Goal: Task Accomplishment & Management: Manage account settings

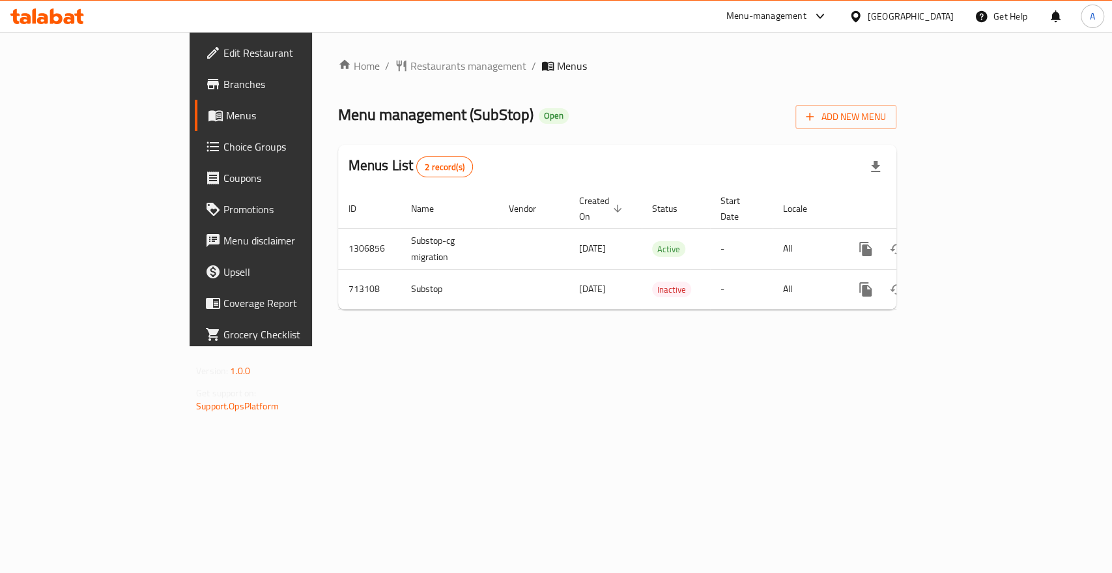
drag, startPoint x: 375, startPoint y: 448, endPoint x: 375, endPoint y: 439, distance: 9.1
click at [375, 346] on div "Home / Restaurants management / Menus Menu management ( SubStop ) Open Add New …" at bounding box center [617, 189] width 611 height 314
click at [828, 11] on icon at bounding box center [821, 16] width 16 height 16
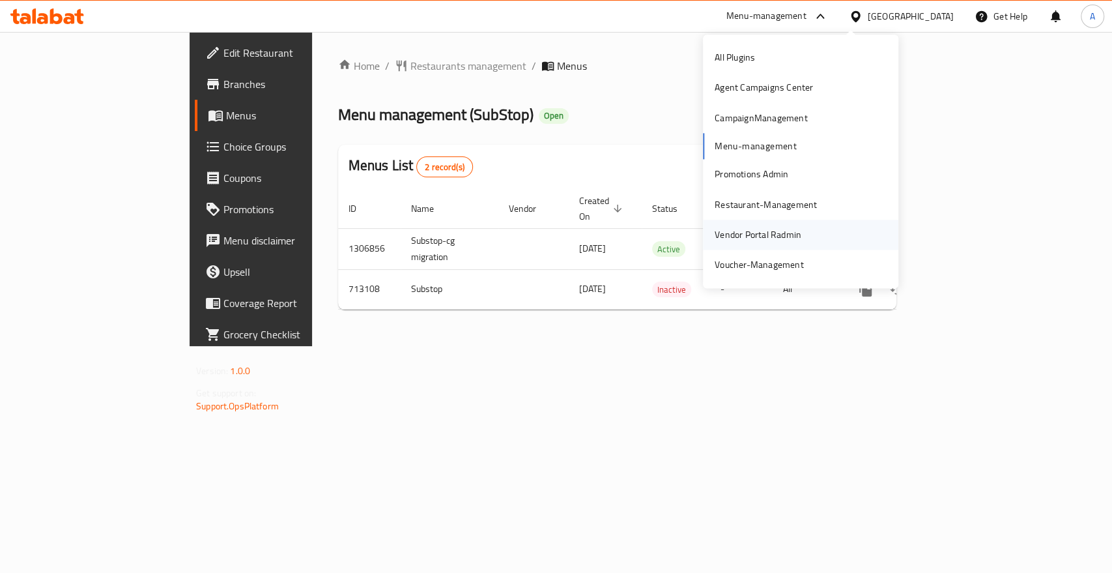
click at [753, 229] on div "Vendor Portal Radmin" at bounding box center [758, 234] width 87 height 14
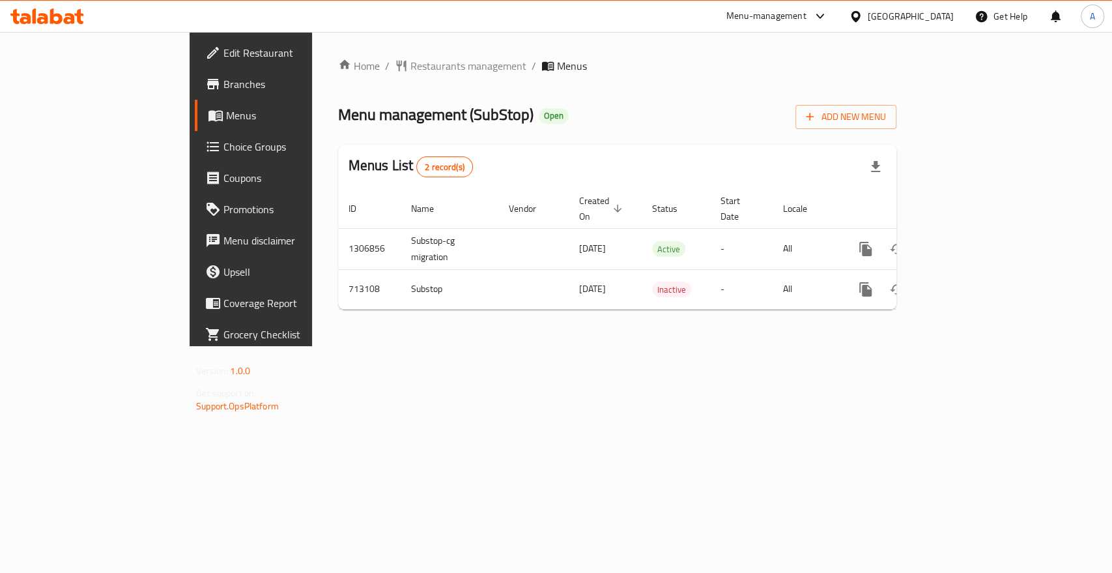
click at [366, 346] on div "Home / Restaurants management / Menus Menu management ( SubStop ) Open Add New …" at bounding box center [617, 189] width 611 height 314
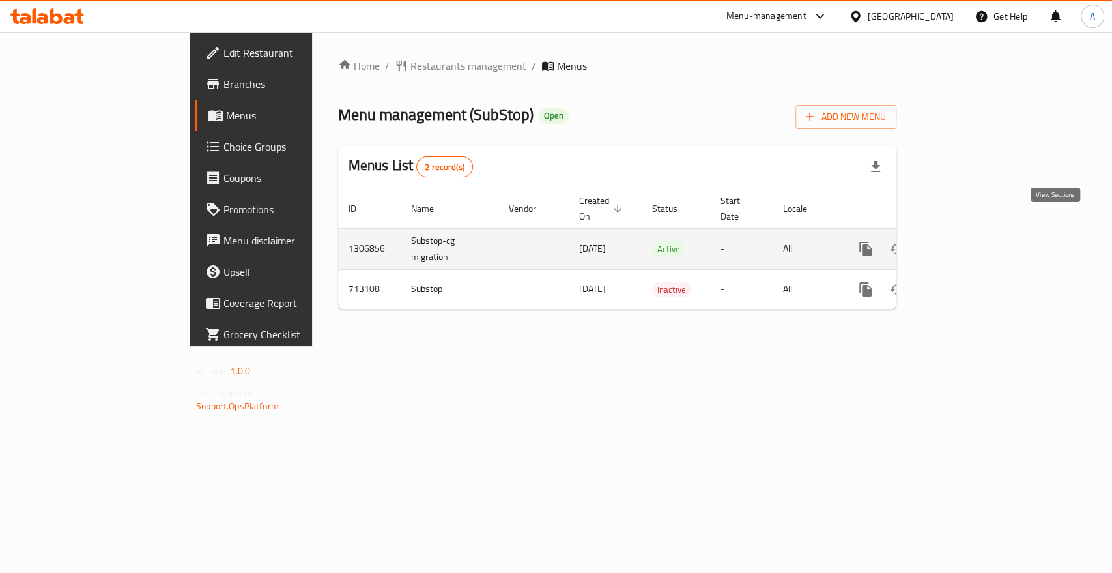
click at [976, 233] on link "enhanced table" at bounding box center [959, 248] width 31 height 31
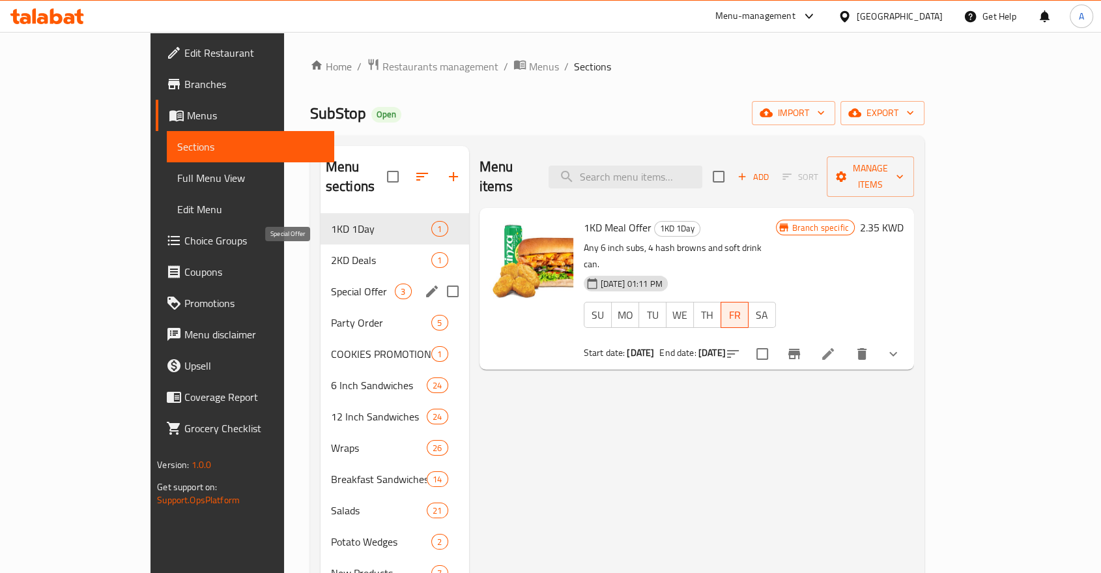
click at [331, 283] on span "Special Offer" at bounding box center [363, 291] width 65 height 16
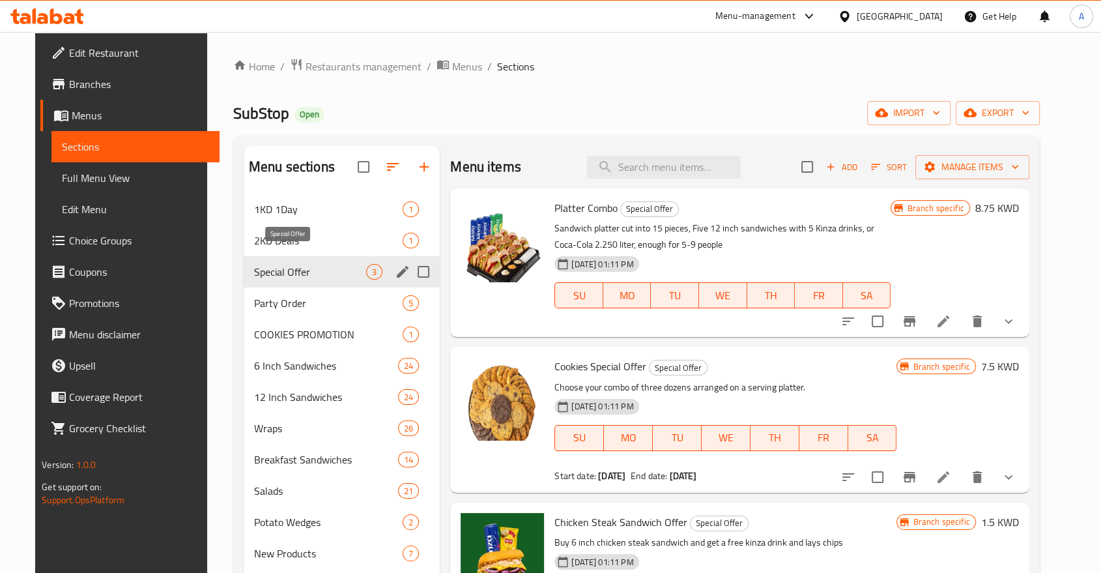
click at [292, 264] on span "Special Offer" at bounding box center [310, 272] width 112 height 16
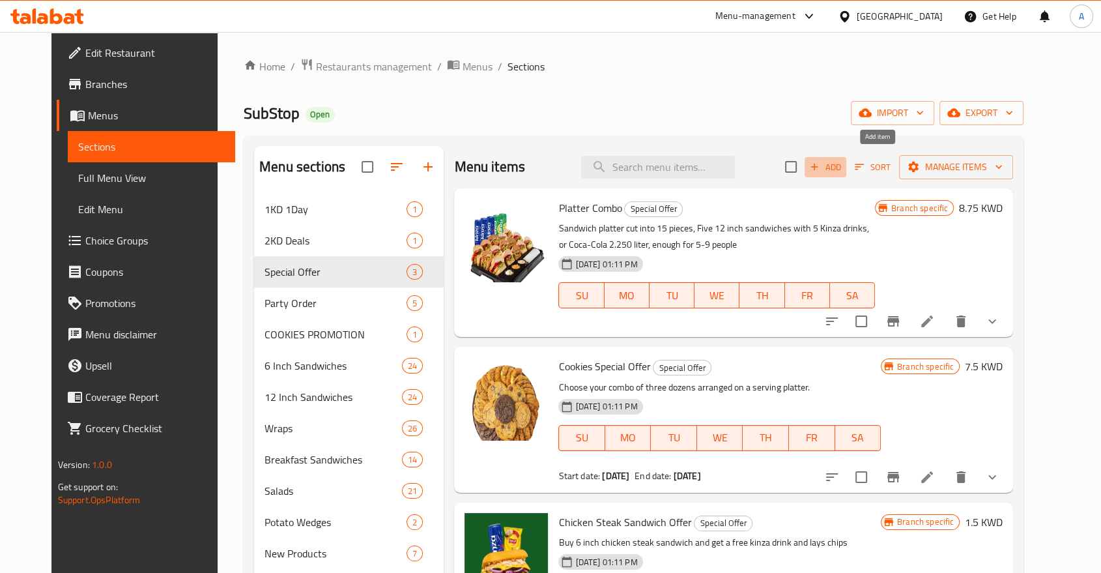
click at [821, 161] on icon "button" at bounding box center [815, 167] width 12 height 12
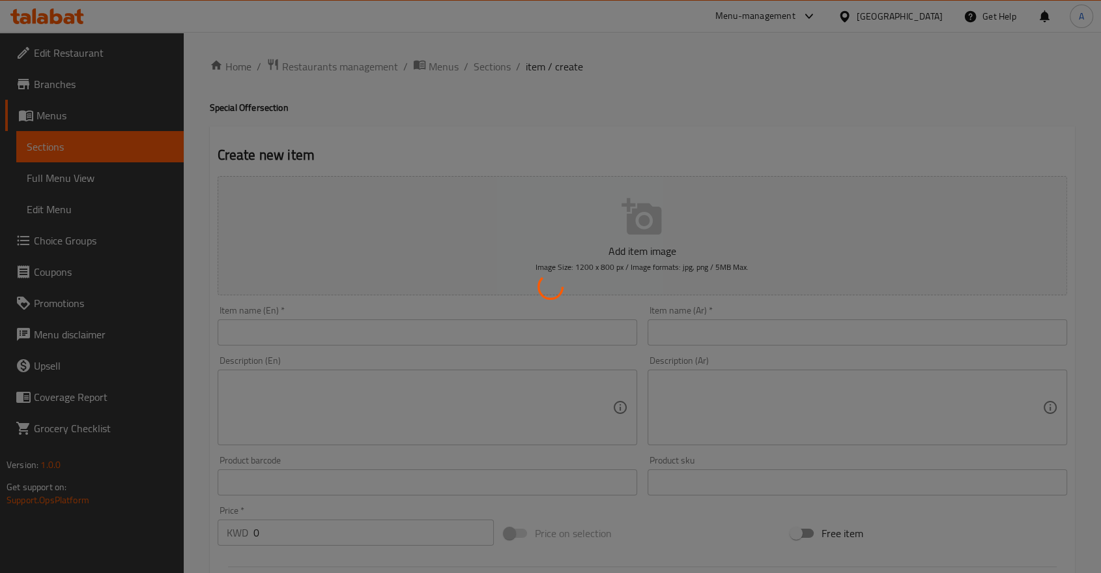
click at [388, 94] on div at bounding box center [550, 286] width 1101 height 573
click at [434, 27] on div at bounding box center [550, 286] width 1101 height 573
click at [335, 15] on div at bounding box center [550, 286] width 1101 height 573
click at [323, 65] on div at bounding box center [550, 286] width 1101 height 573
click at [568, 61] on div at bounding box center [550, 286] width 1101 height 573
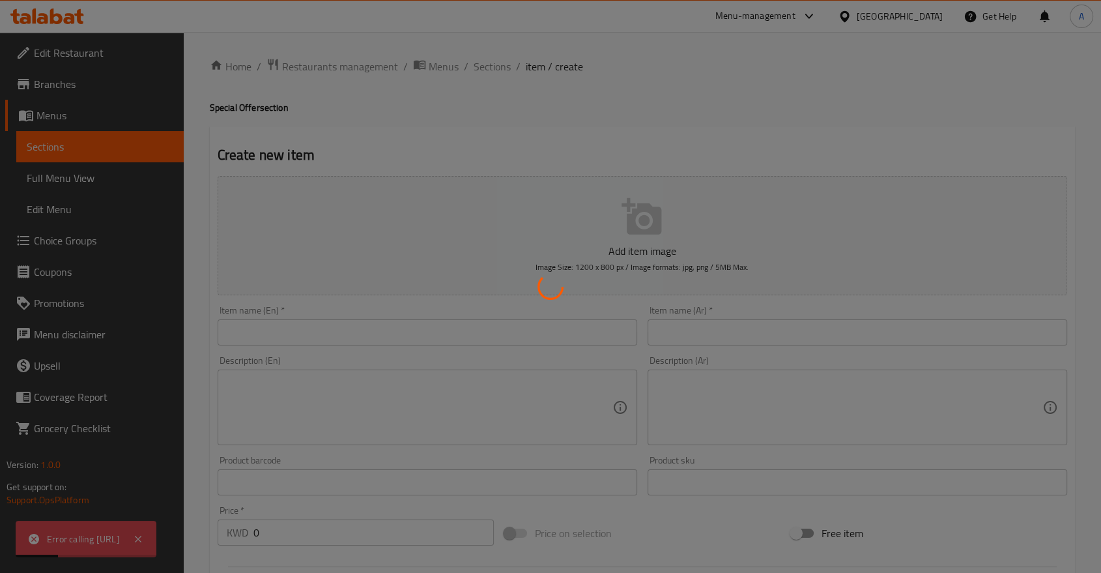
click at [267, 515] on div at bounding box center [550, 286] width 1101 height 573
click at [339, 186] on div at bounding box center [550, 286] width 1101 height 573
click at [495, 93] on div at bounding box center [550, 286] width 1101 height 573
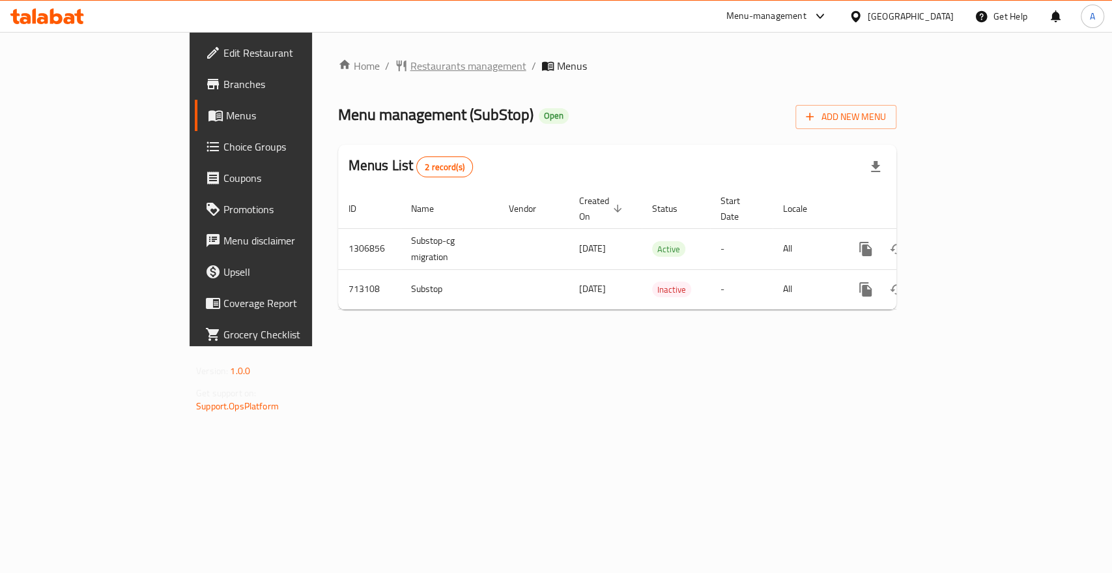
click at [411, 61] on span "Restaurants management" at bounding box center [469, 66] width 116 height 16
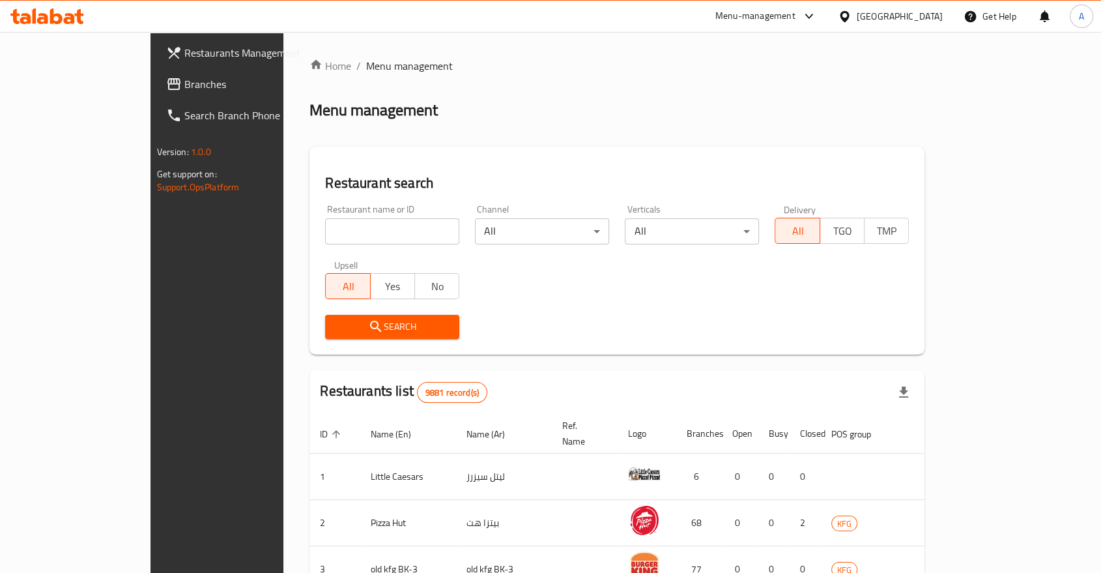
click at [151, 54] on div "Restaurants Management Branches Search Branch Phone Version: 1.0.0 Get support …" at bounding box center [551, 499] width 801 height 934
click at [184, 54] on span "Restaurants Management" at bounding box center [253, 53] width 139 height 16
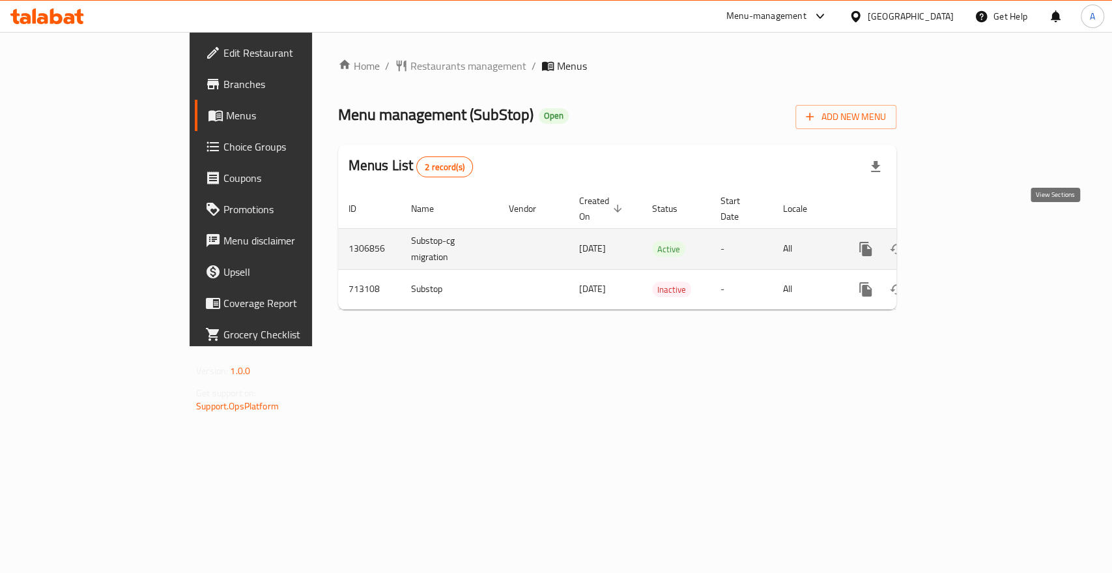
click at [968, 241] on icon "enhanced table" at bounding box center [960, 249] width 16 height 16
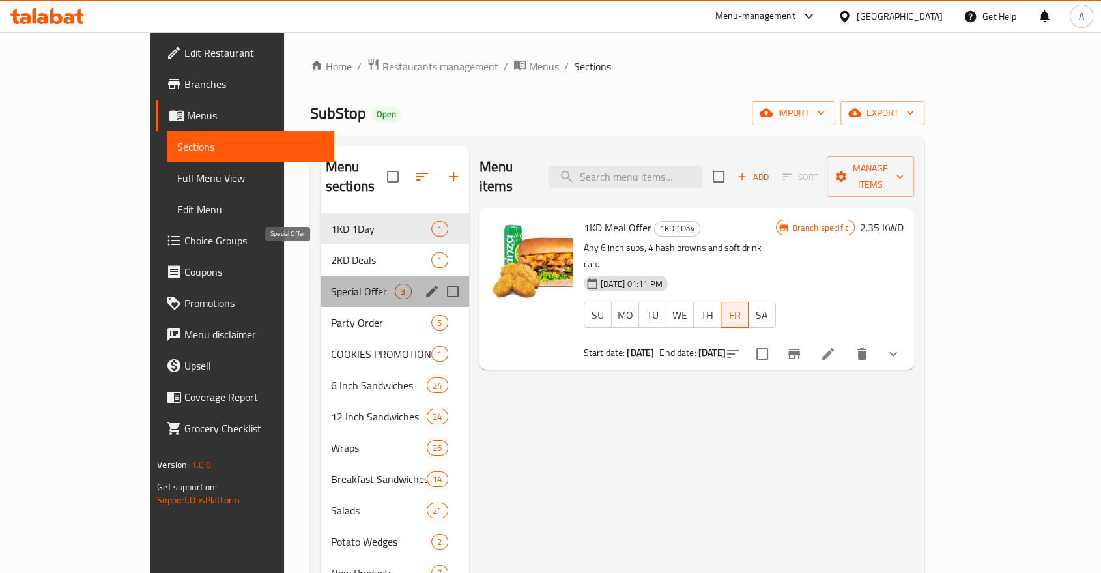
click at [331, 283] on span "Special Offer" at bounding box center [363, 291] width 65 height 16
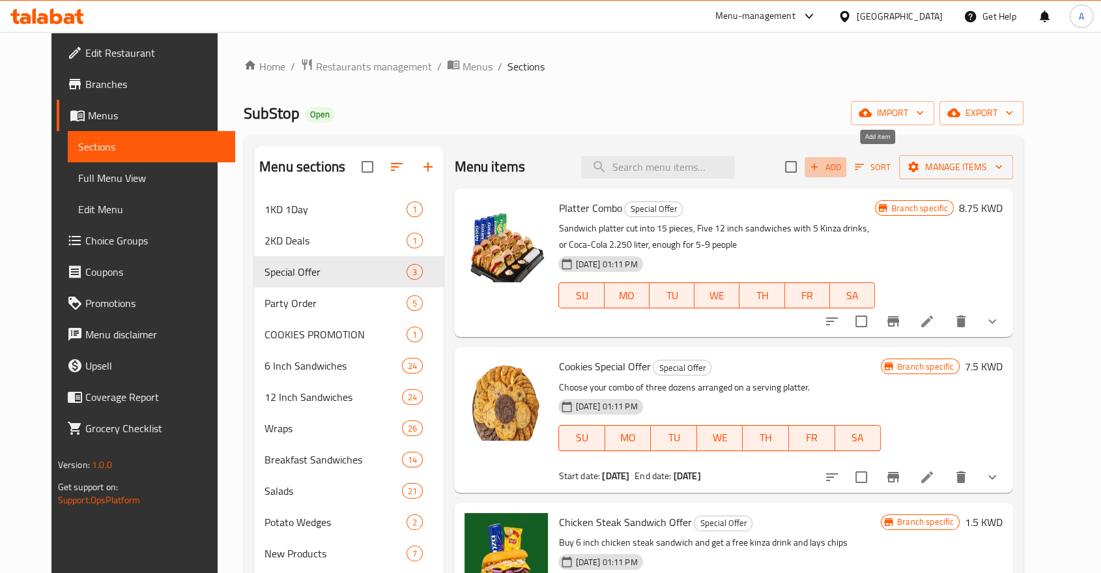
click at [821, 161] on icon "button" at bounding box center [815, 167] width 12 height 12
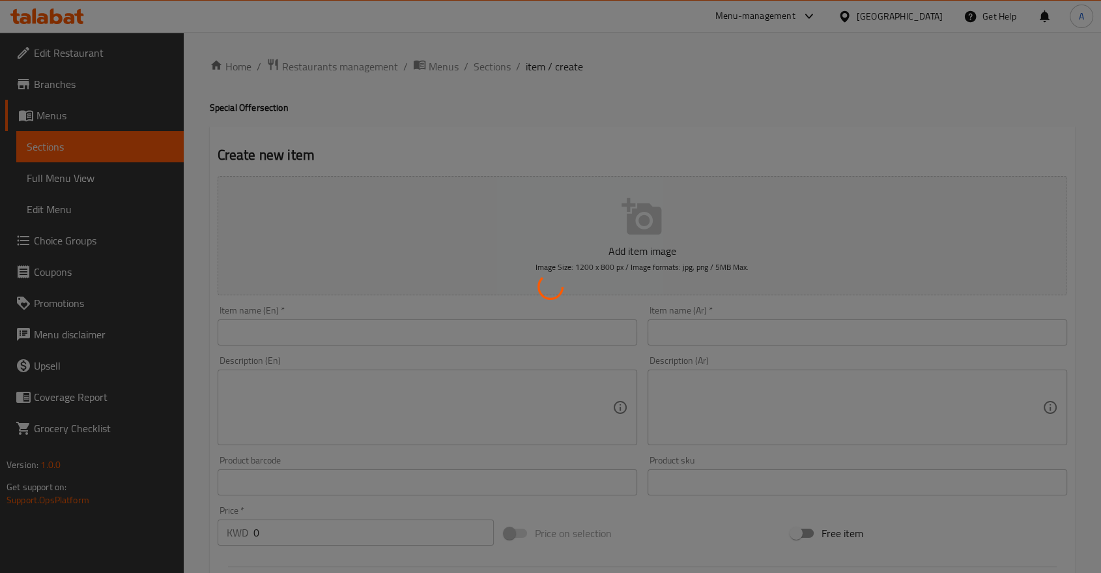
click at [690, 82] on div at bounding box center [550, 286] width 1101 height 573
